Goal: Check status: Check status

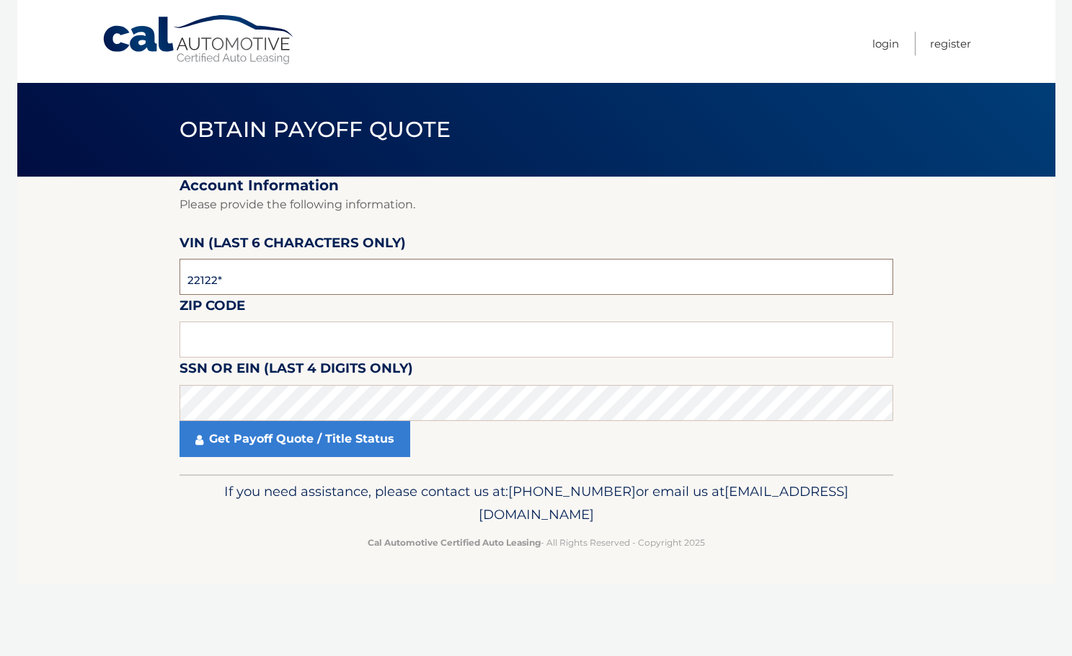
type input "221223"
click at [322, 335] on input "text" at bounding box center [535, 339] width 713 height 36
type input "11714"
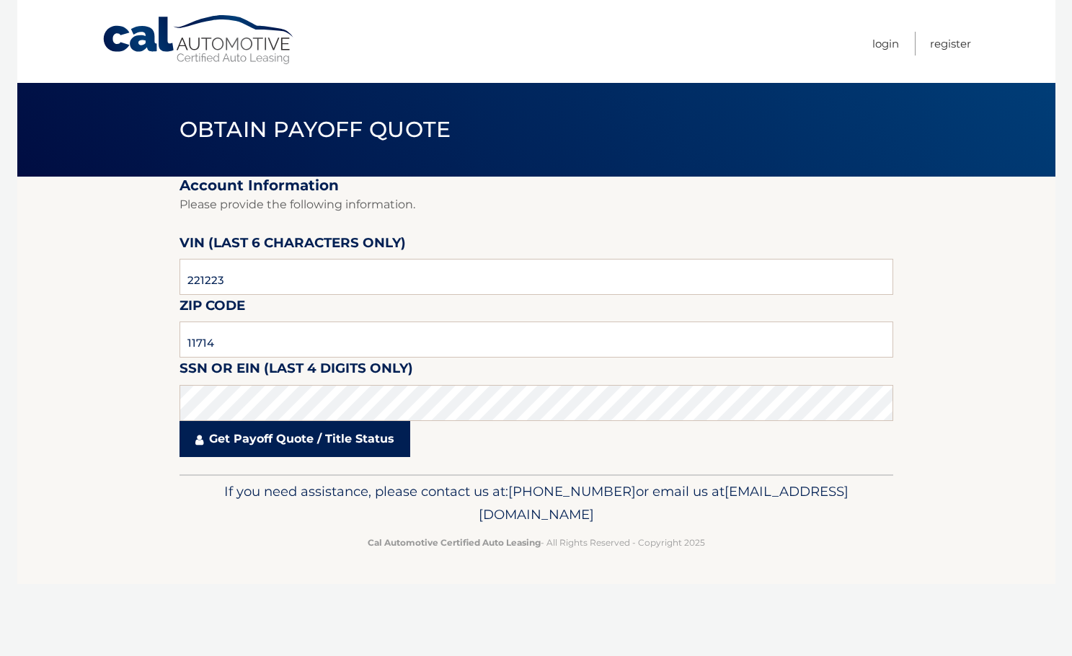
click at [256, 442] on link "Get Payoff Quote / Title Status" at bounding box center [294, 439] width 231 height 36
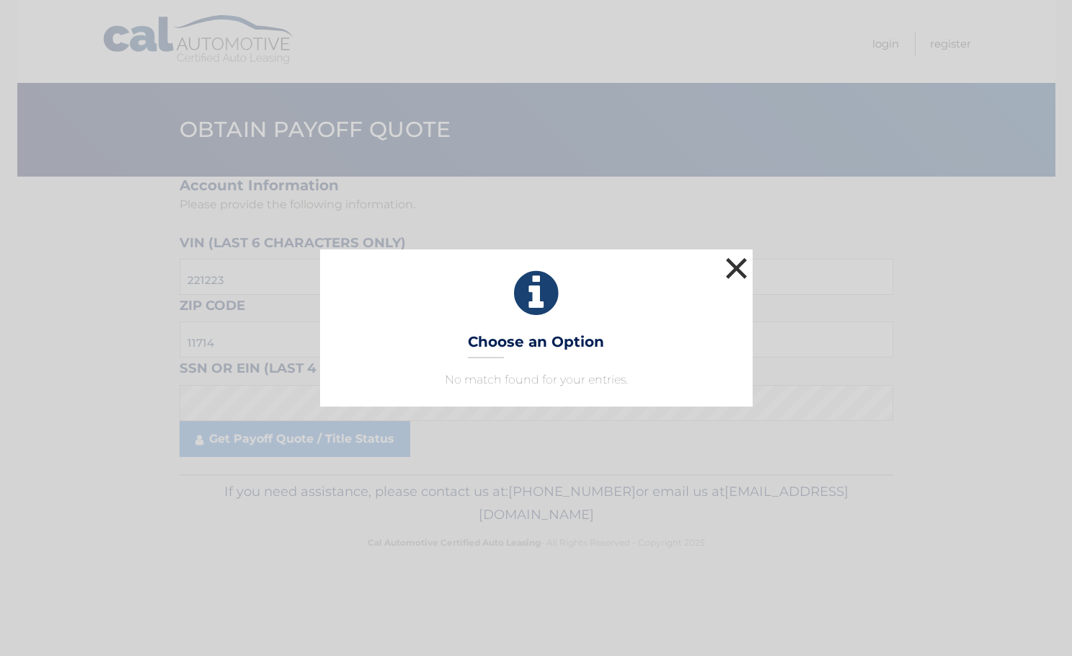
click at [735, 270] on button "×" at bounding box center [736, 268] width 29 height 29
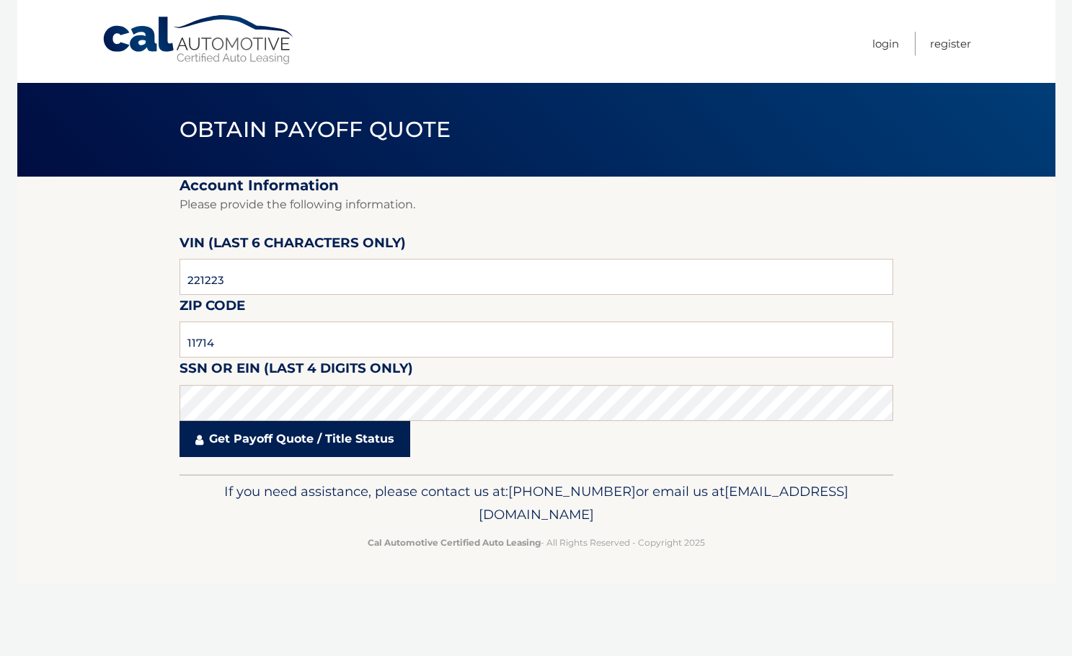
click at [220, 429] on link "Get Payoff Quote / Title Status" at bounding box center [294, 439] width 231 height 36
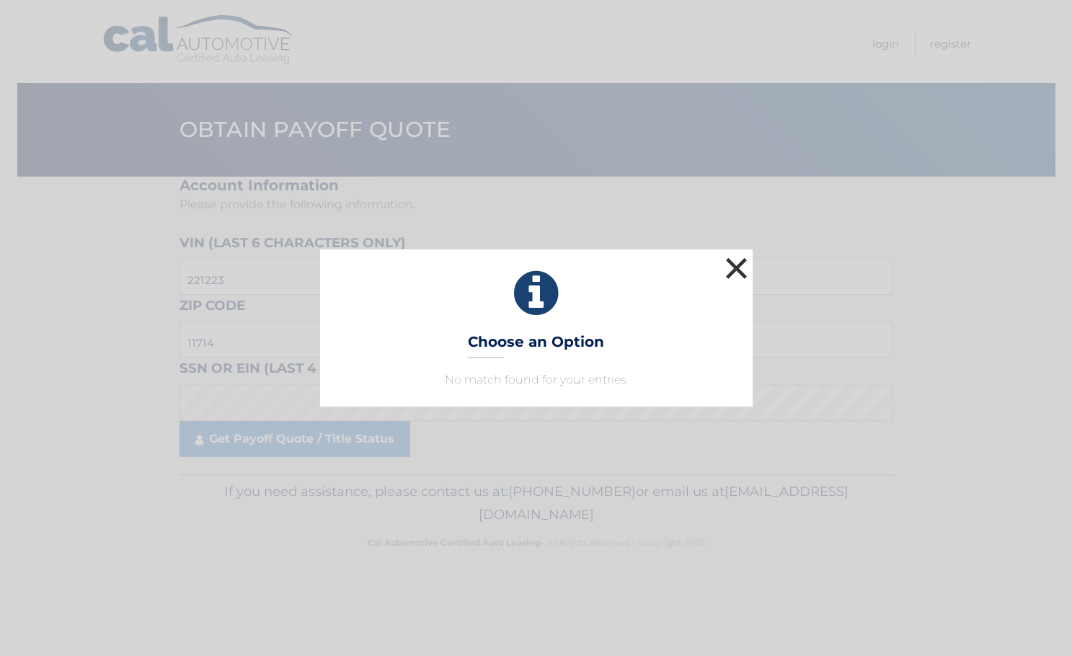
click at [737, 270] on button "×" at bounding box center [736, 268] width 29 height 29
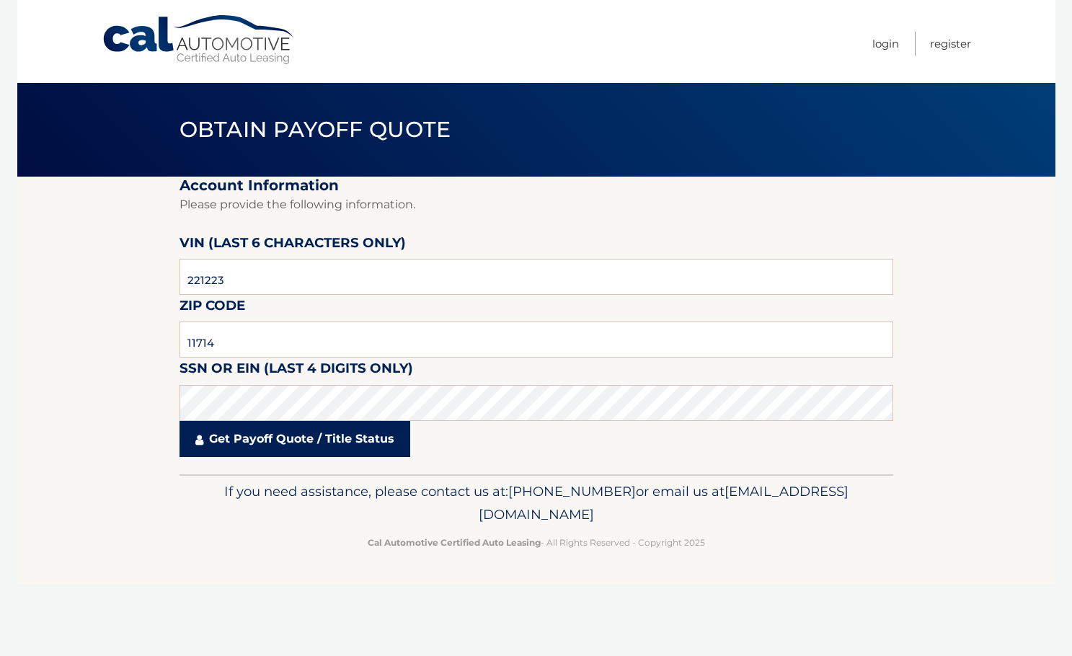
click at [266, 440] on link "Get Payoff Quote / Title Status" at bounding box center [294, 439] width 231 height 36
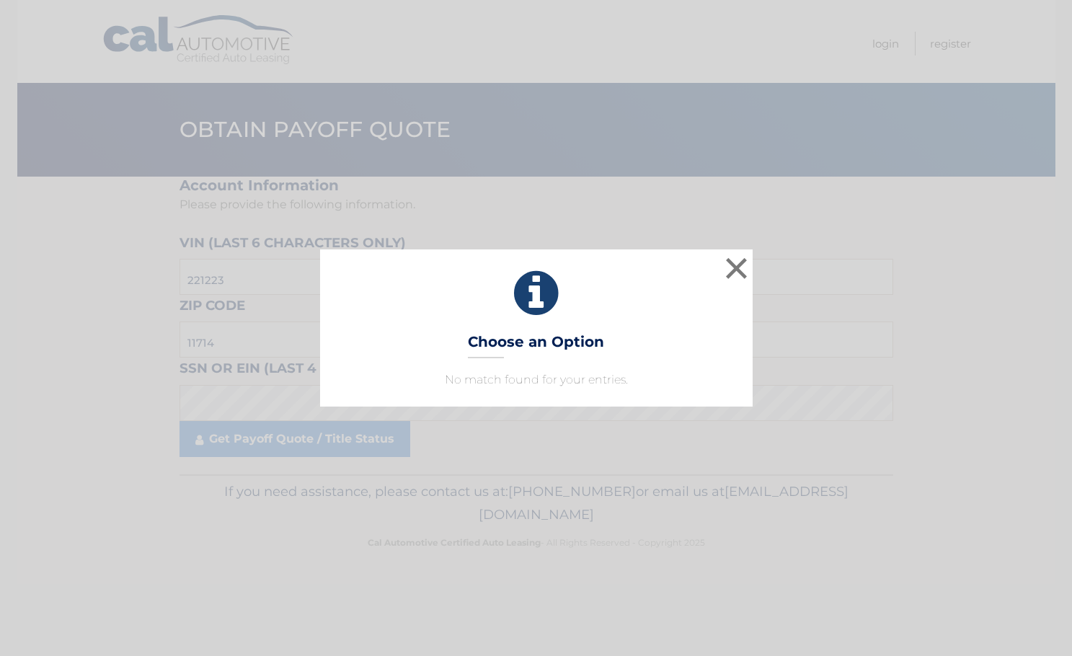
drag, startPoint x: 283, startPoint y: -1, endPoint x: 471, endPoint y: 48, distance: 194.4
click at [471, 48] on div "× Choose an Option No match found for your entries. This is what you see on sec…" at bounding box center [536, 328] width 1072 height 656
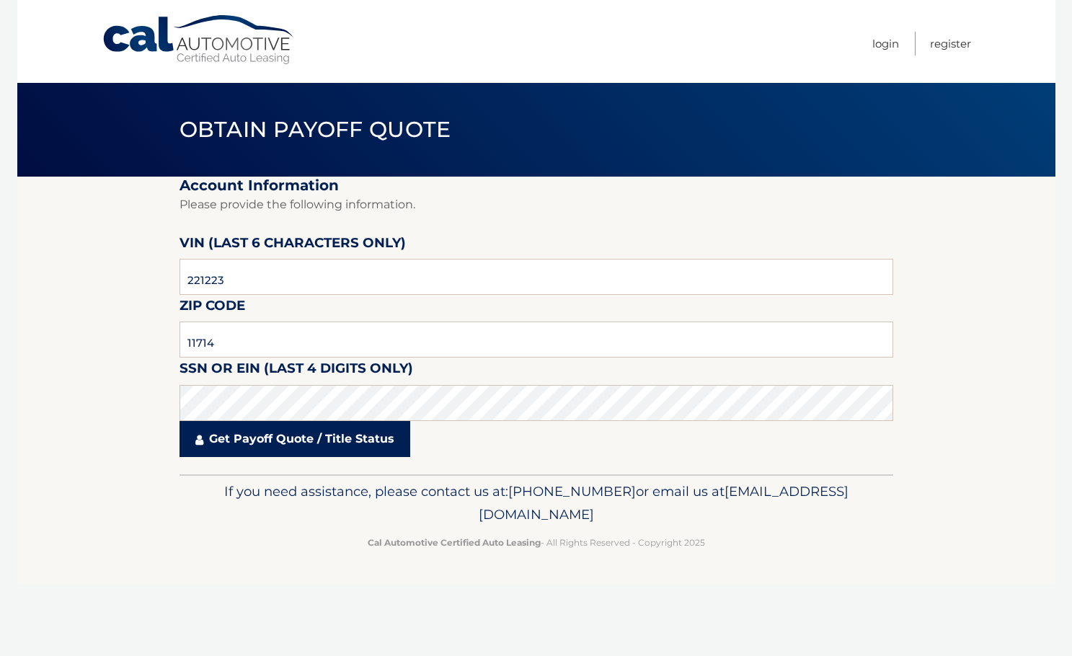
click at [286, 443] on link "Get Payoff Quote / Title Status" at bounding box center [294, 439] width 231 height 36
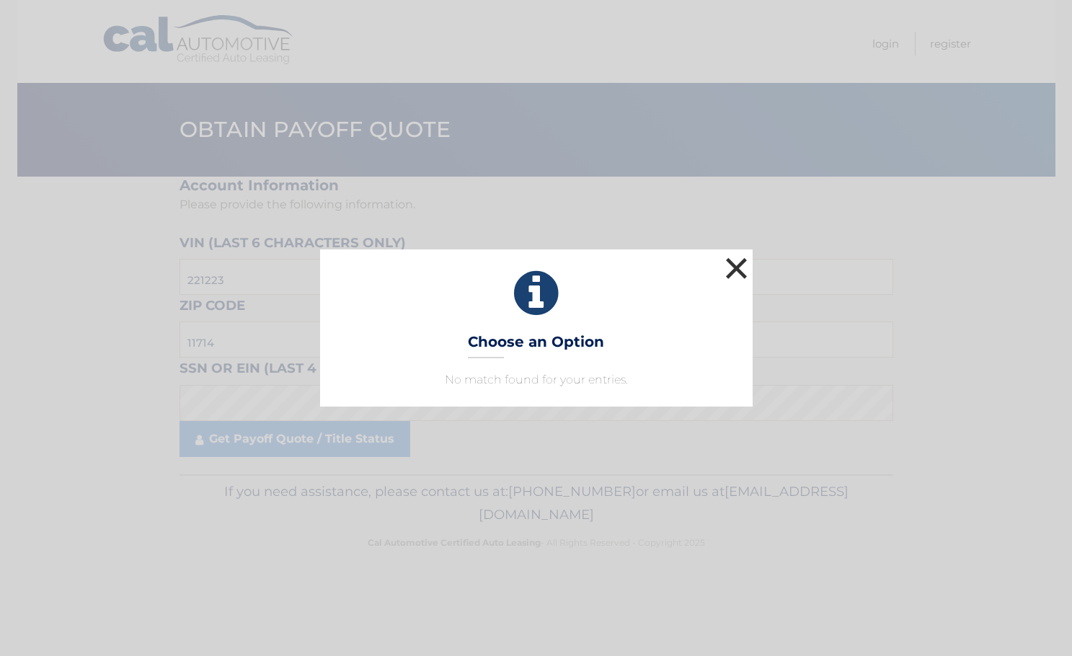
click at [742, 270] on button "×" at bounding box center [736, 268] width 29 height 29
